Goal: Task Accomplishment & Management: Use online tool/utility

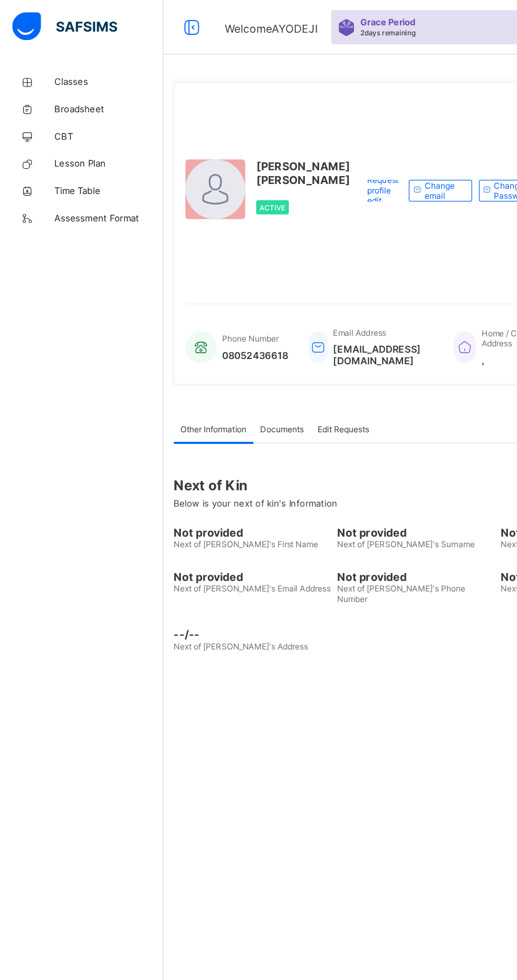
click at [53, 53] on link "Classes" at bounding box center [63, 63] width 127 height 21
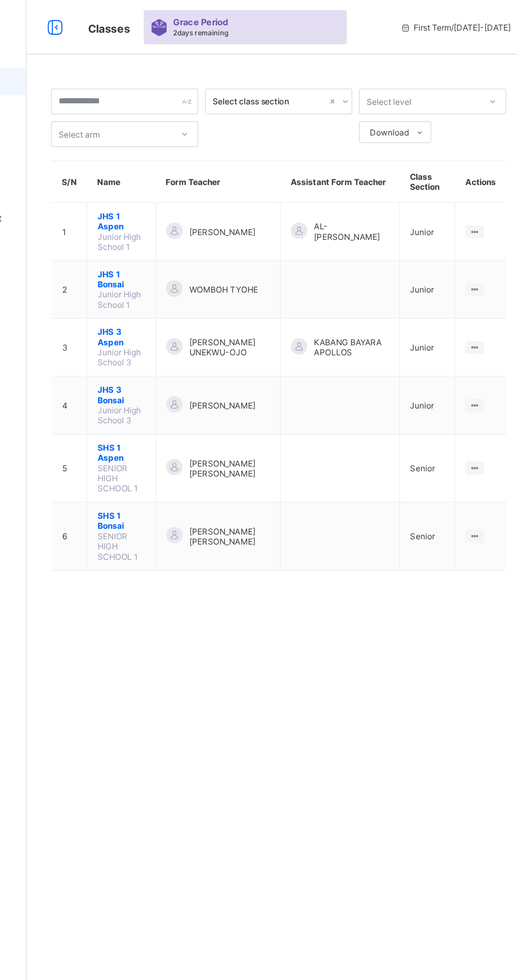
click at [290, 225] on td "WOMBOH TYOHE" at bounding box center [274, 224] width 96 height 45
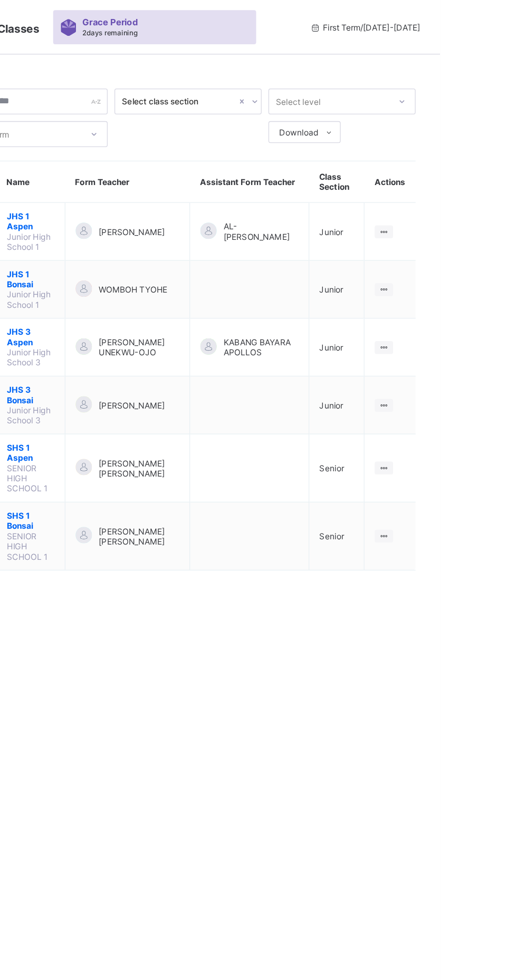
click at [471, 220] on icon at bounding box center [473, 224] width 9 height 8
click at [0, 0] on div "View Class" at bounding box center [0, 0] width 0 height 0
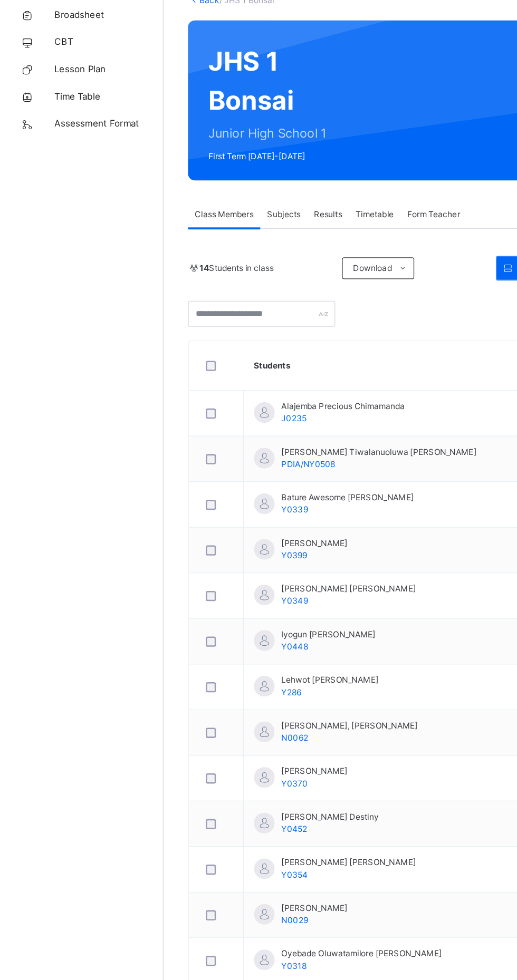
click at [218, 236] on span "Subjects" at bounding box center [220, 238] width 26 height 9
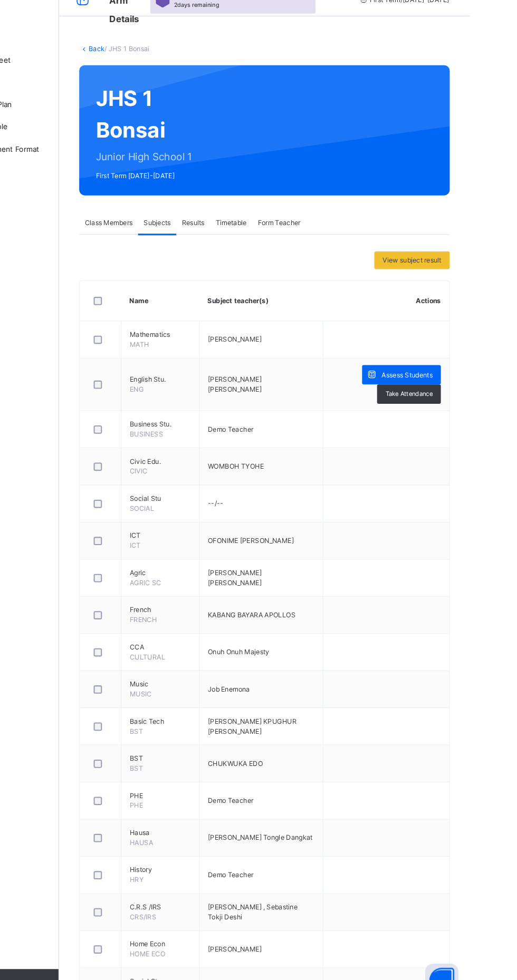
click at [448, 387] on span "Assess Students" at bounding box center [457, 383] width 49 height 9
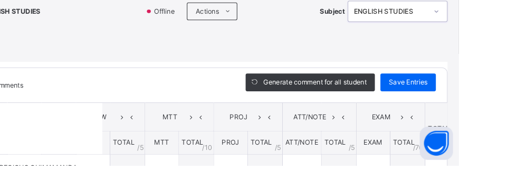
scroll to position [52, 0]
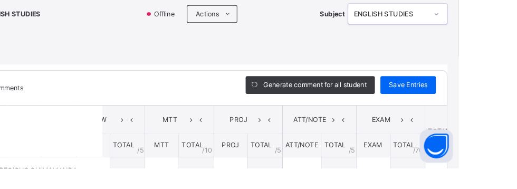
click at [290, 46] on div "Actions" at bounding box center [282, 42] width 48 height 17
click at [487, 69] on div "Score Sheet Score Sheet Show Comments Generate comment for all student Save Ent…" at bounding box center [259, 136] width 496 height 159
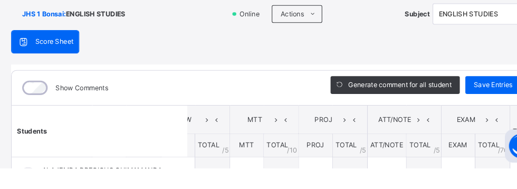
click at [59, 72] on span "Score Sheet" at bounding box center [51, 68] width 36 height 9
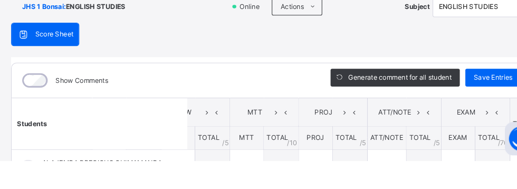
scroll to position [21, 0]
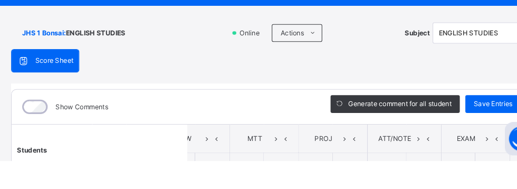
click at [59, 98] on div "Score Sheet" at bounding box center [43, 93] width 64 height 21
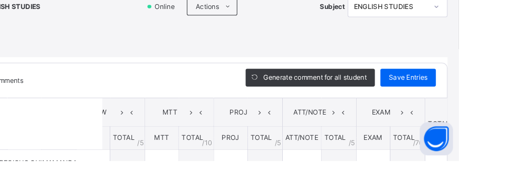
scroll to position [0, 102]
